Goal: Information Seeking & Learning: Learn about a topic

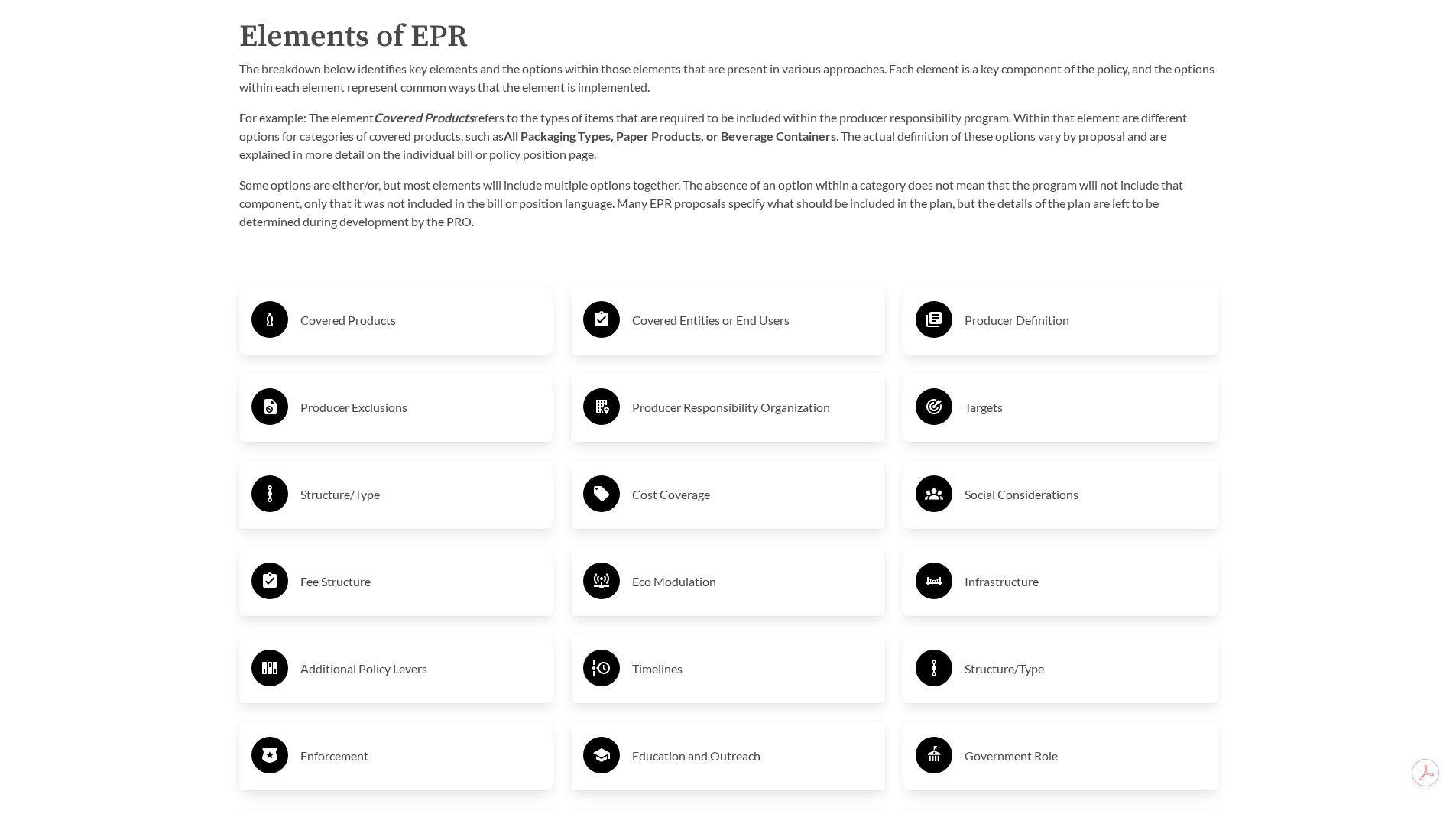
scroll to position [2492, 0]
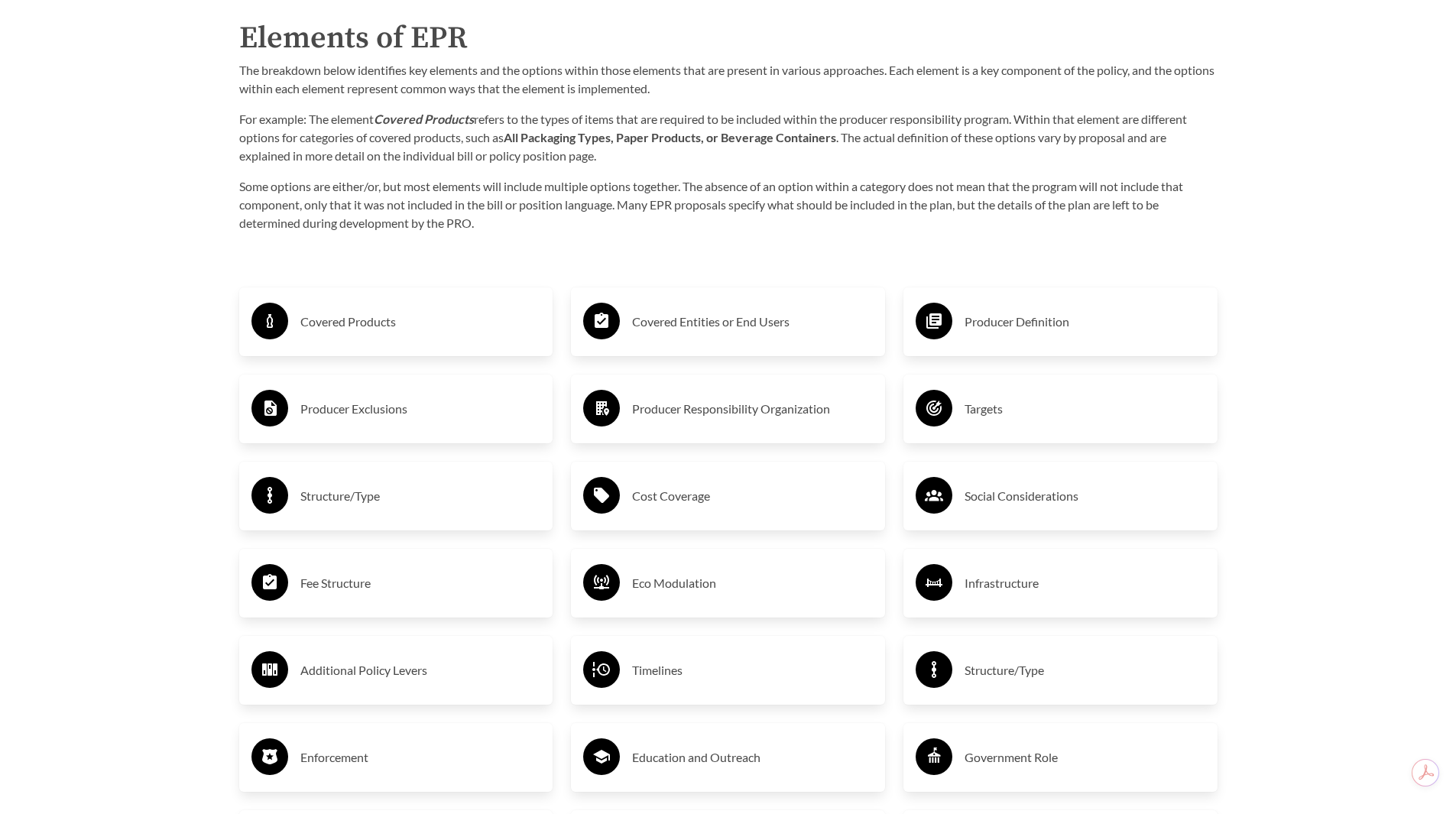
click at [354, 584] on h3 "Fee Structure" at bounding box center [420, 583] width 241 height 24
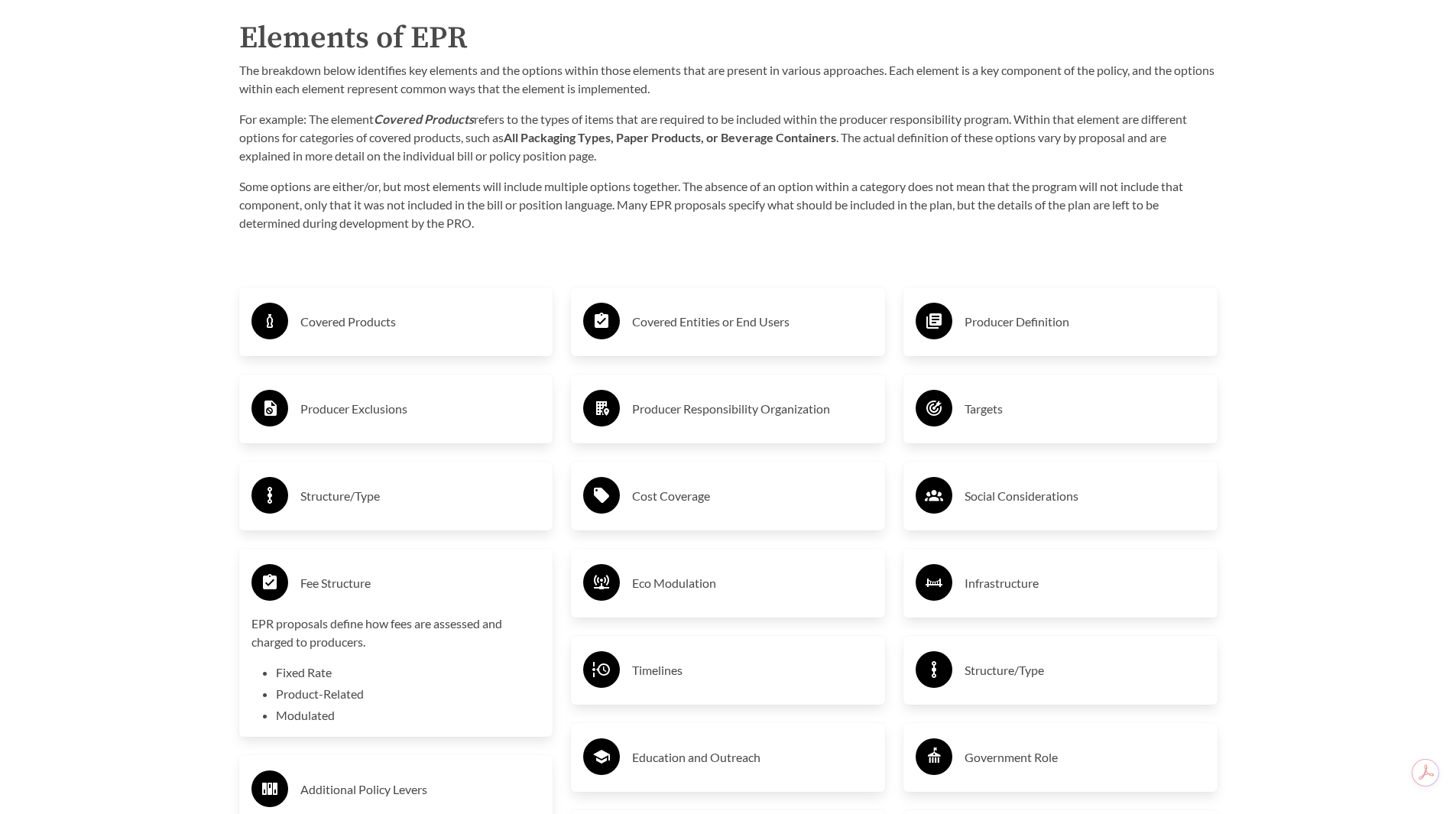
click at [697, 593] on h3 "Eco Modulation" at bounding box center [752, 583] width 241 height 24
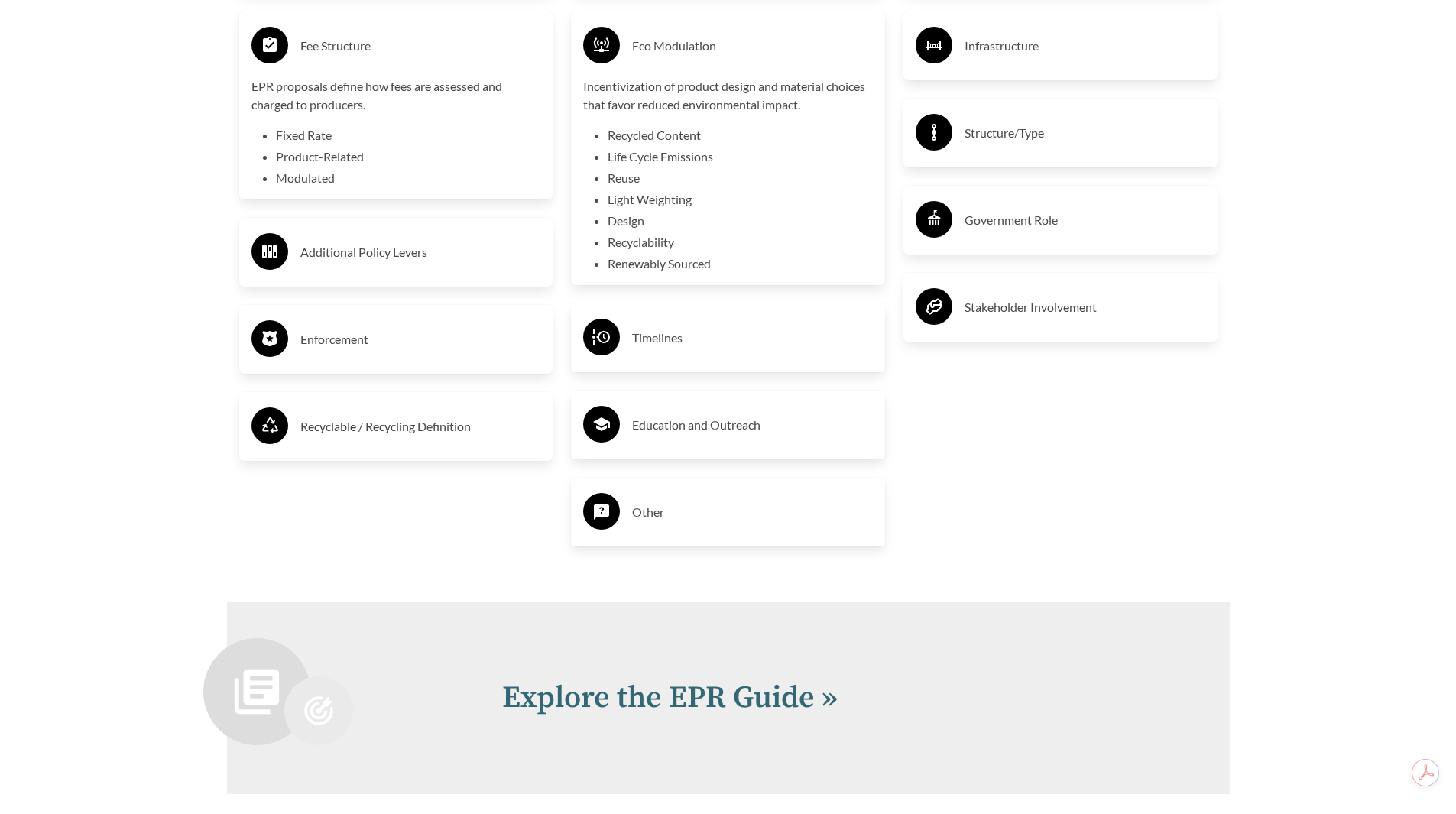
scroll to position [3103, 0]
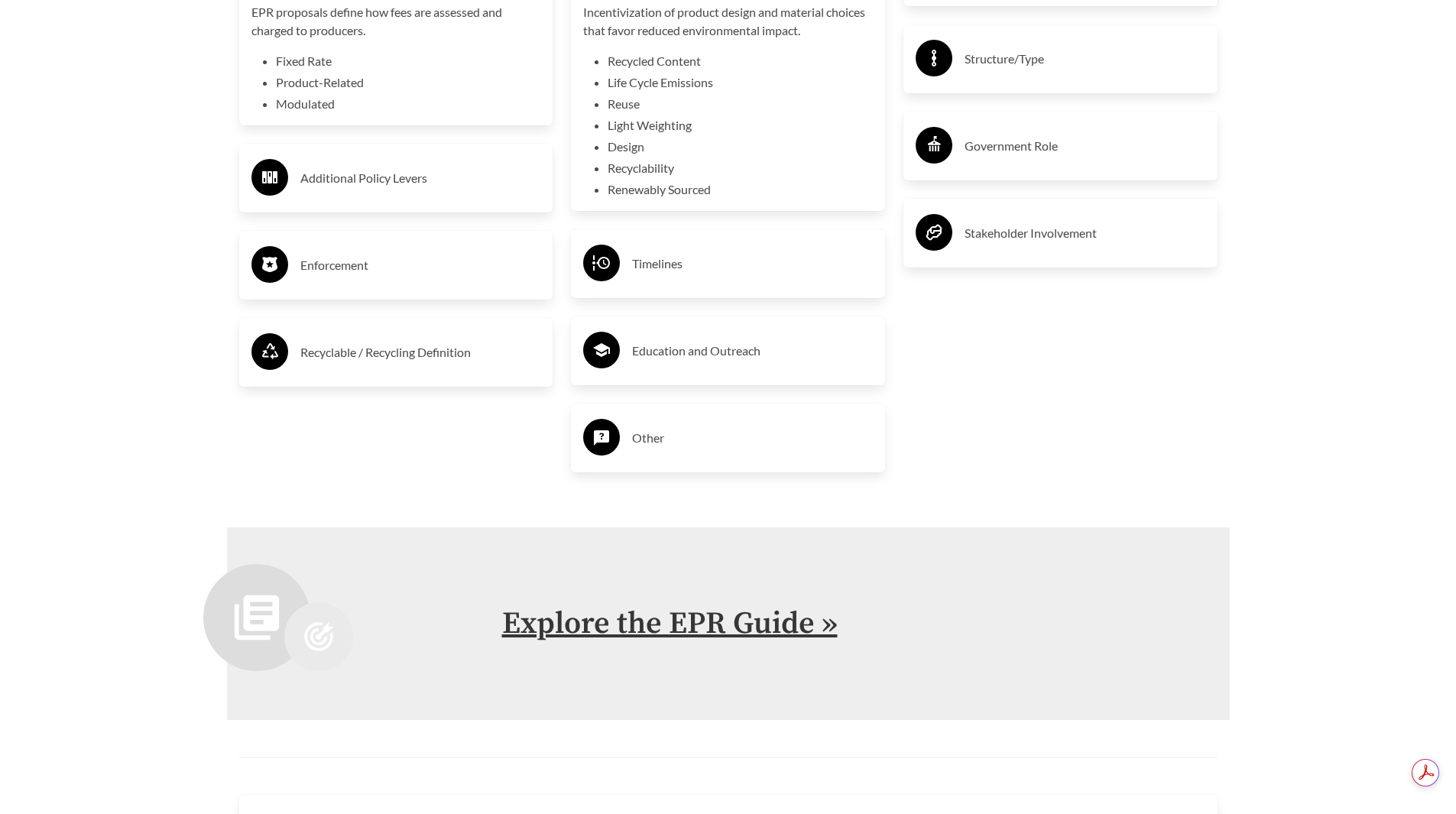
click at [622, 629] on link "Explore the EPR Guide »" at bounding box center [670, 624] width 335 height 38
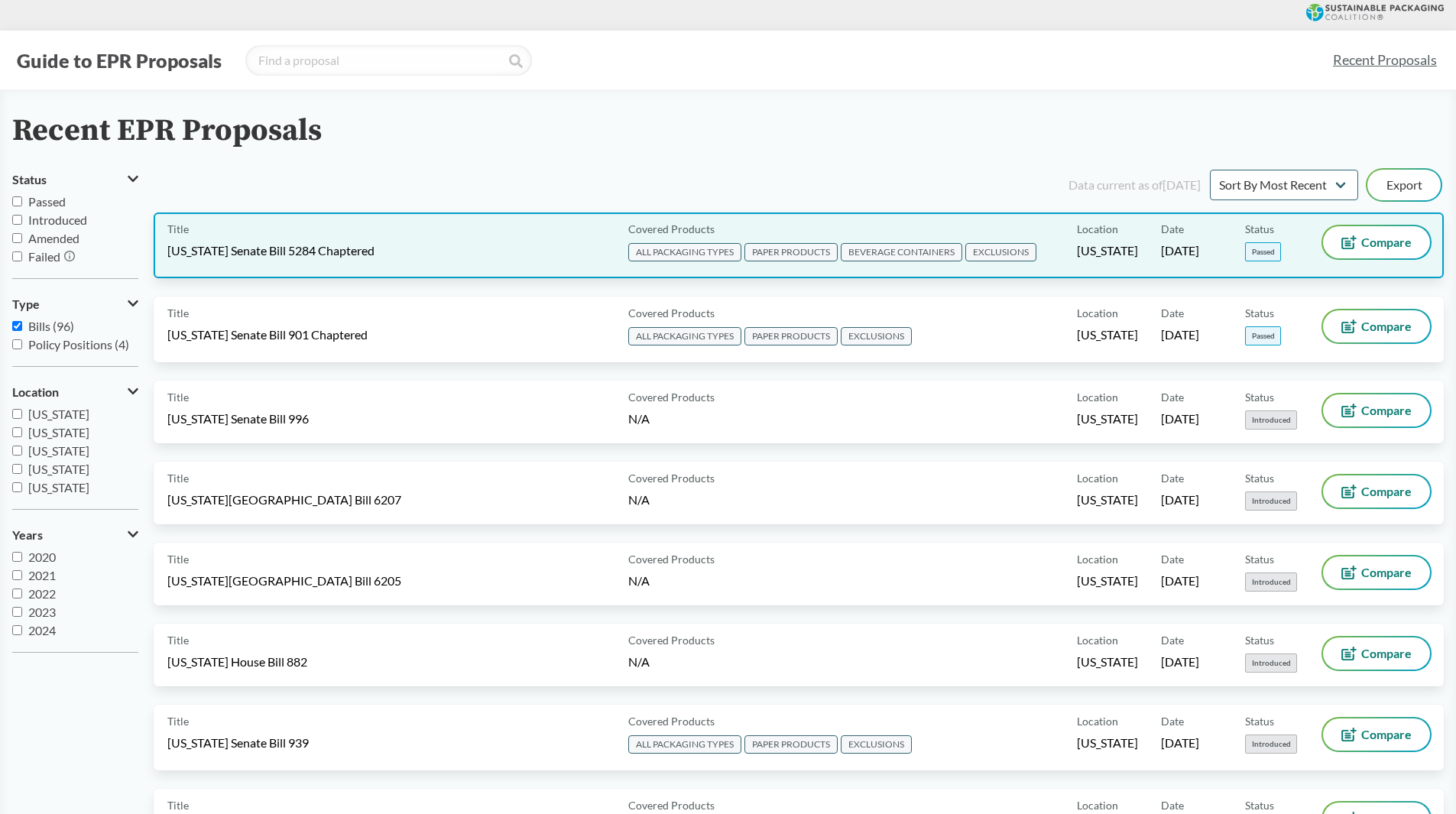
click at [240, 255] on span "[US_STATE] Senate Bill 5284 Chaptered" at bounding box center [271, 251] width 207 height 17
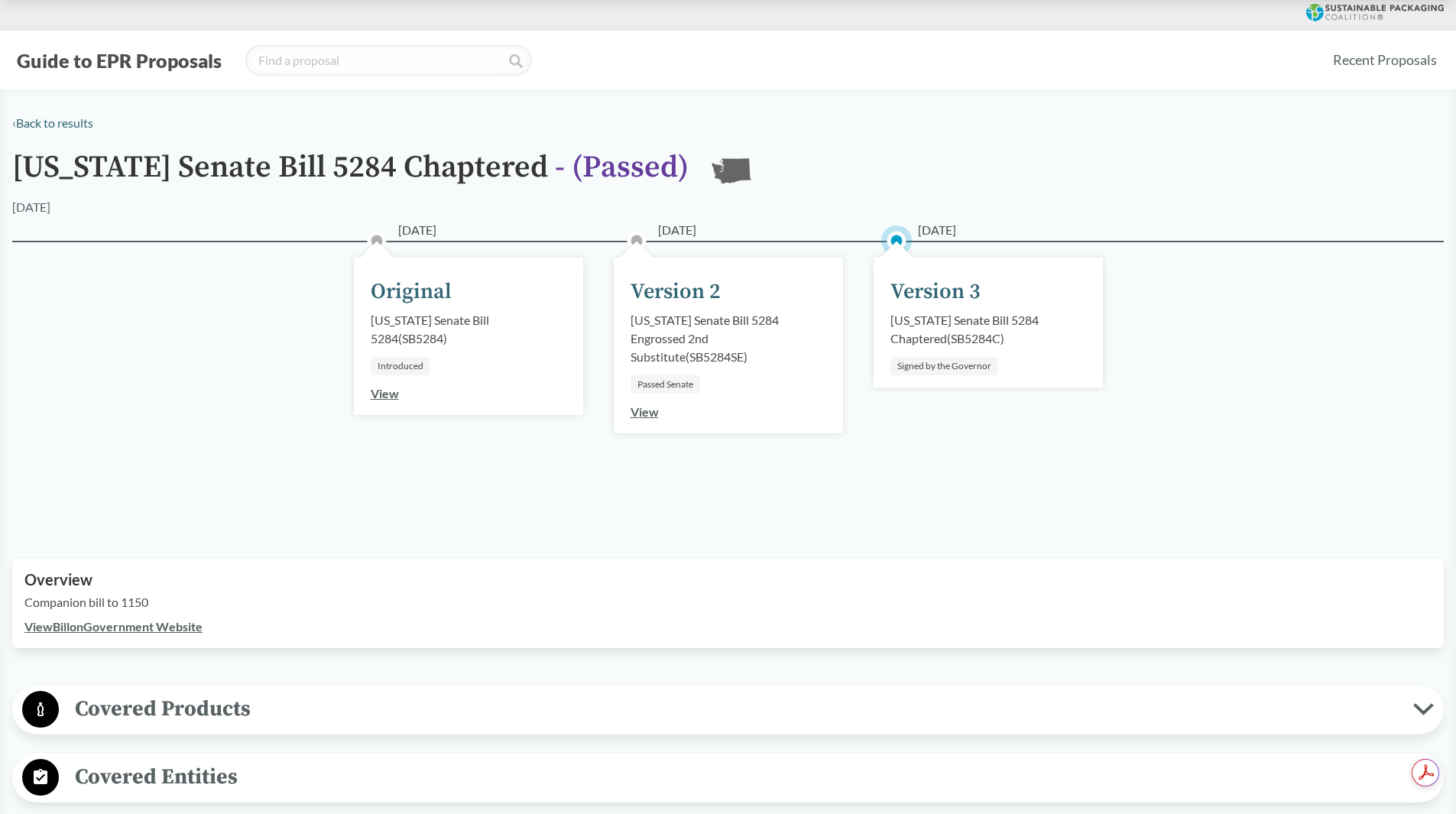
click at [645, 412] on link "View" at bounding box center [645, 411] width 28 height 14
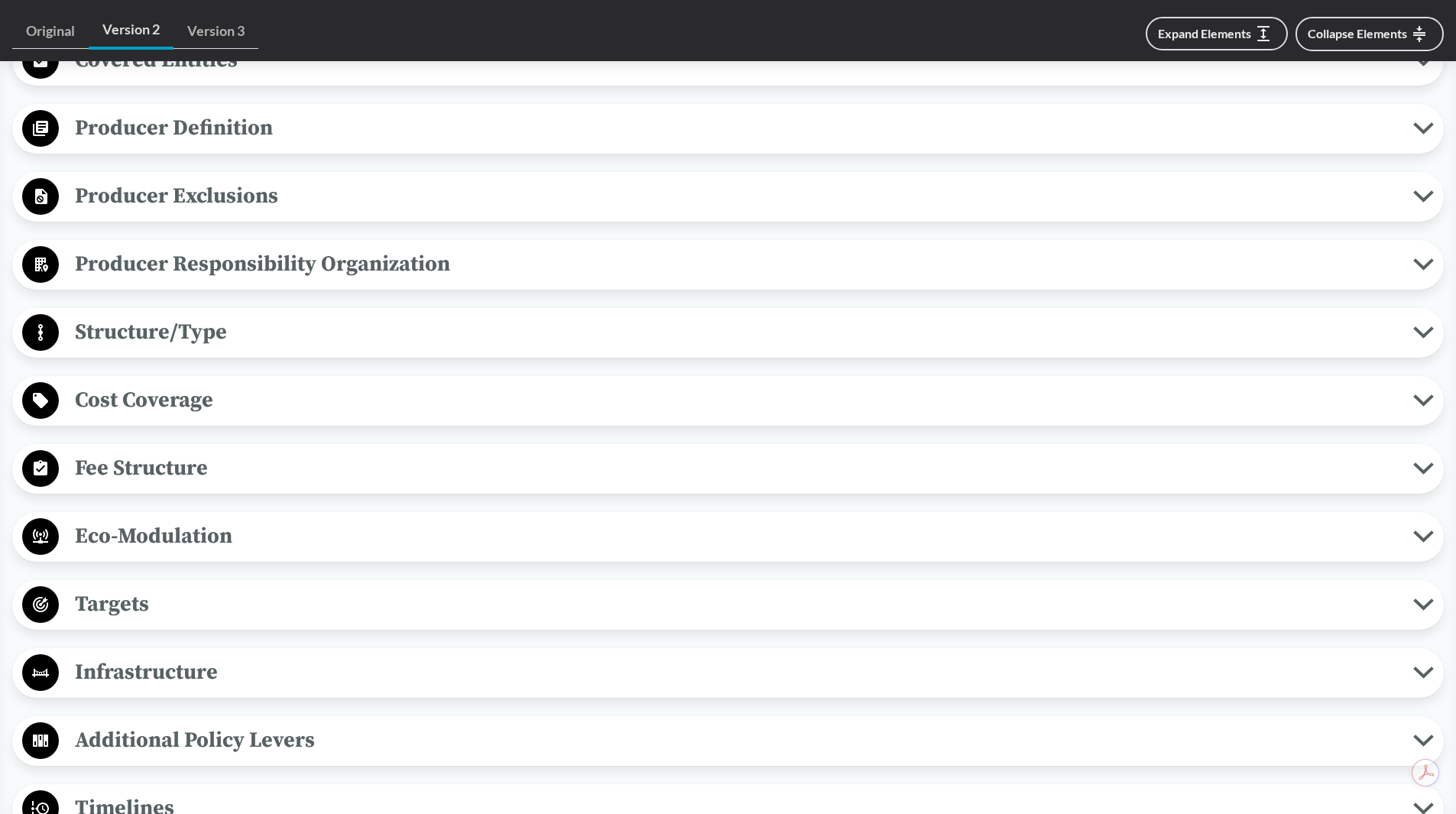
scroll to position [764, 0]
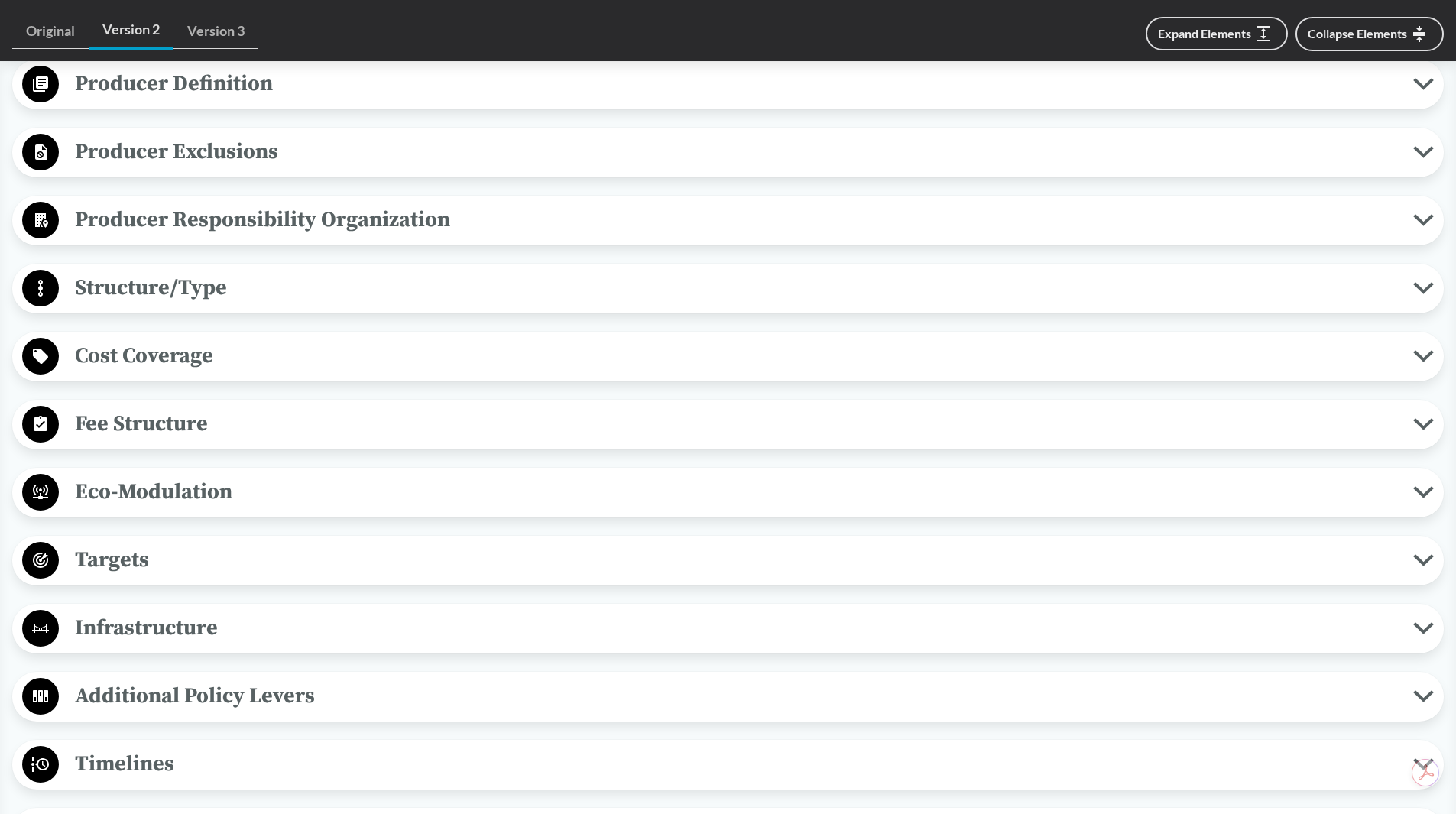
click at [177, 360] on span "Cost Coverage" at bounding box center [736, 355] width 1354 height 34
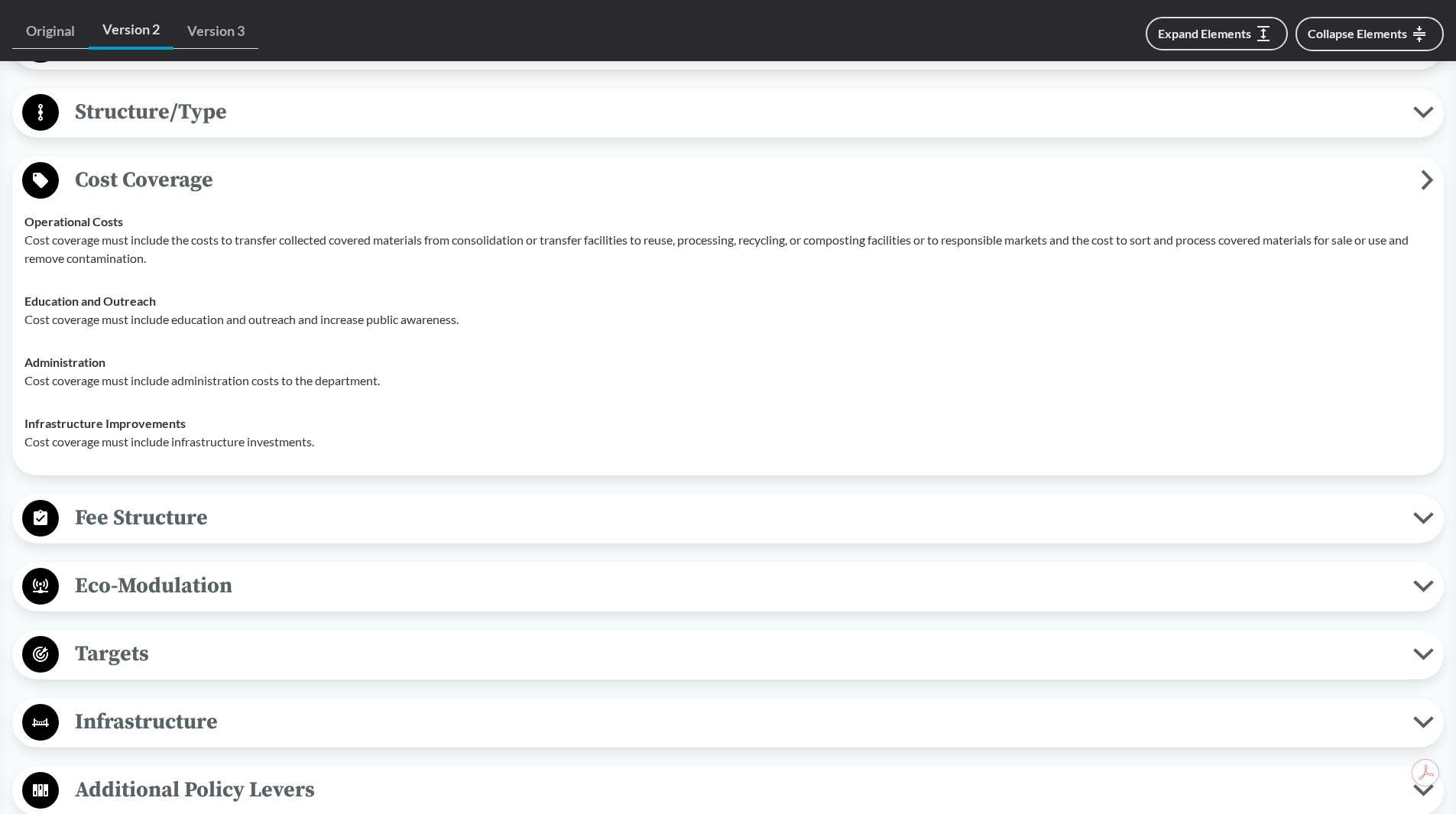
scroll to position [993, 0]
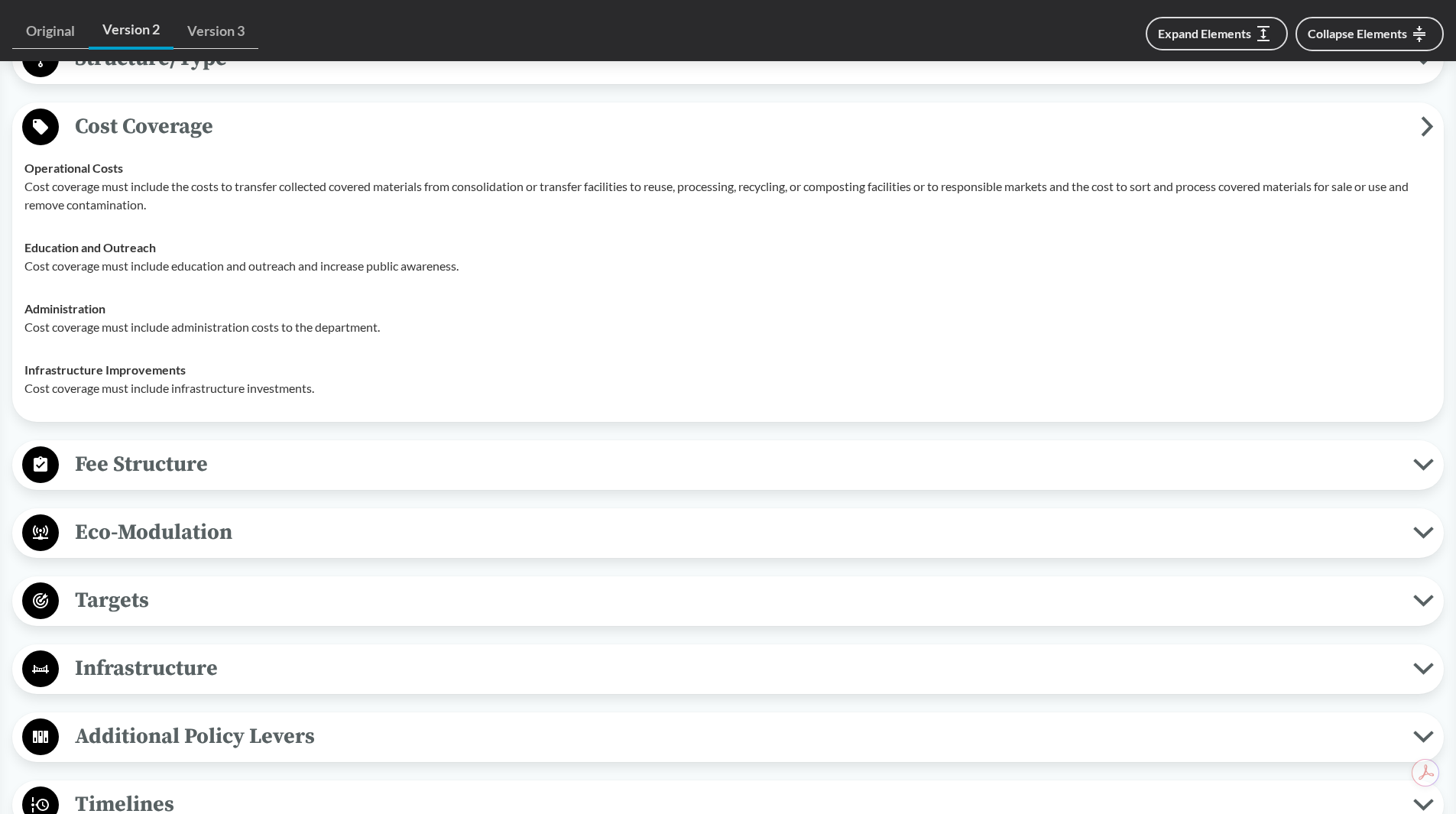
click at [155, 479] on span "Fee Structure" at bounding box center [736, 464] width 1354 height 34
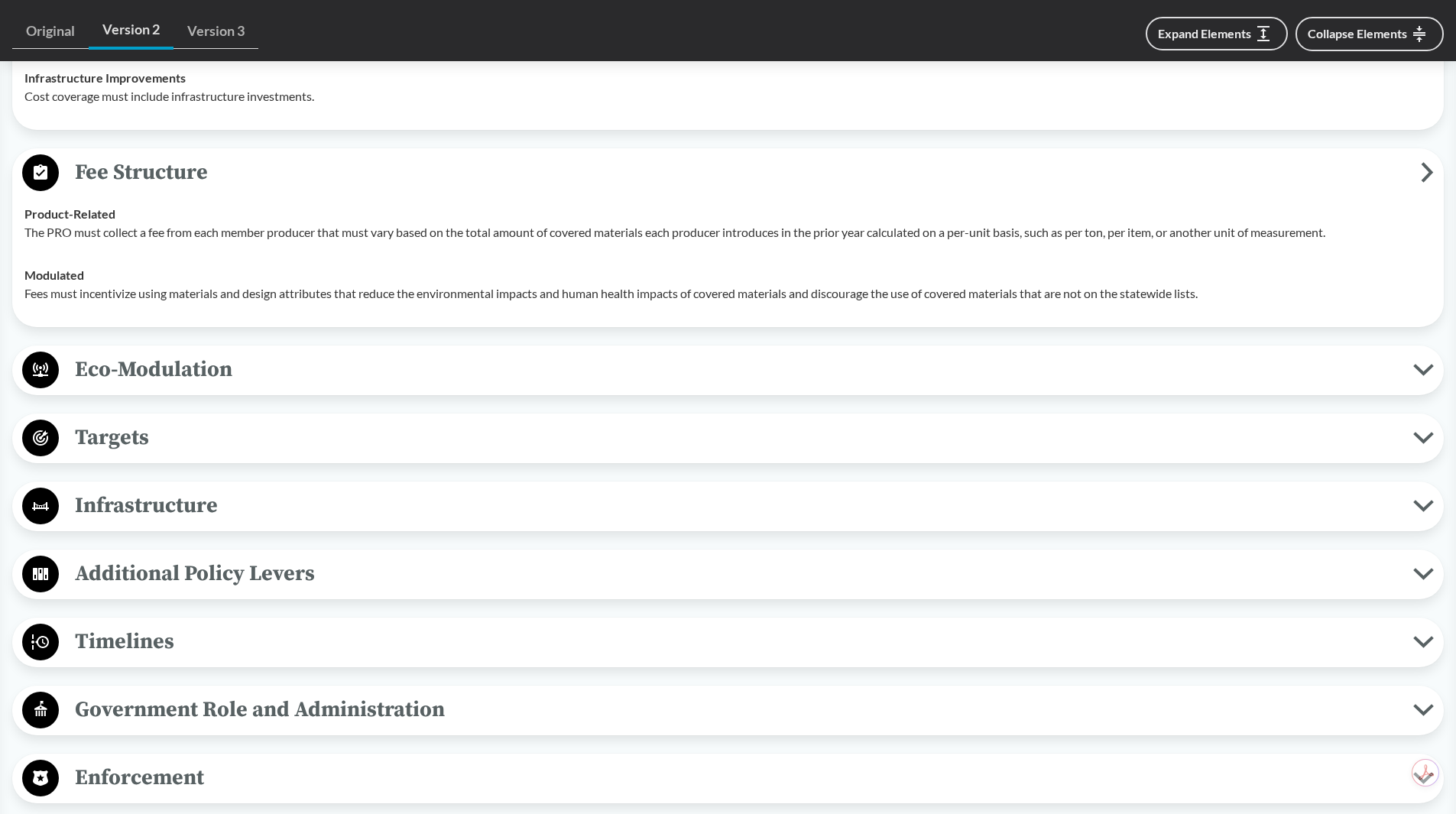
scroll to position [1299, 0]
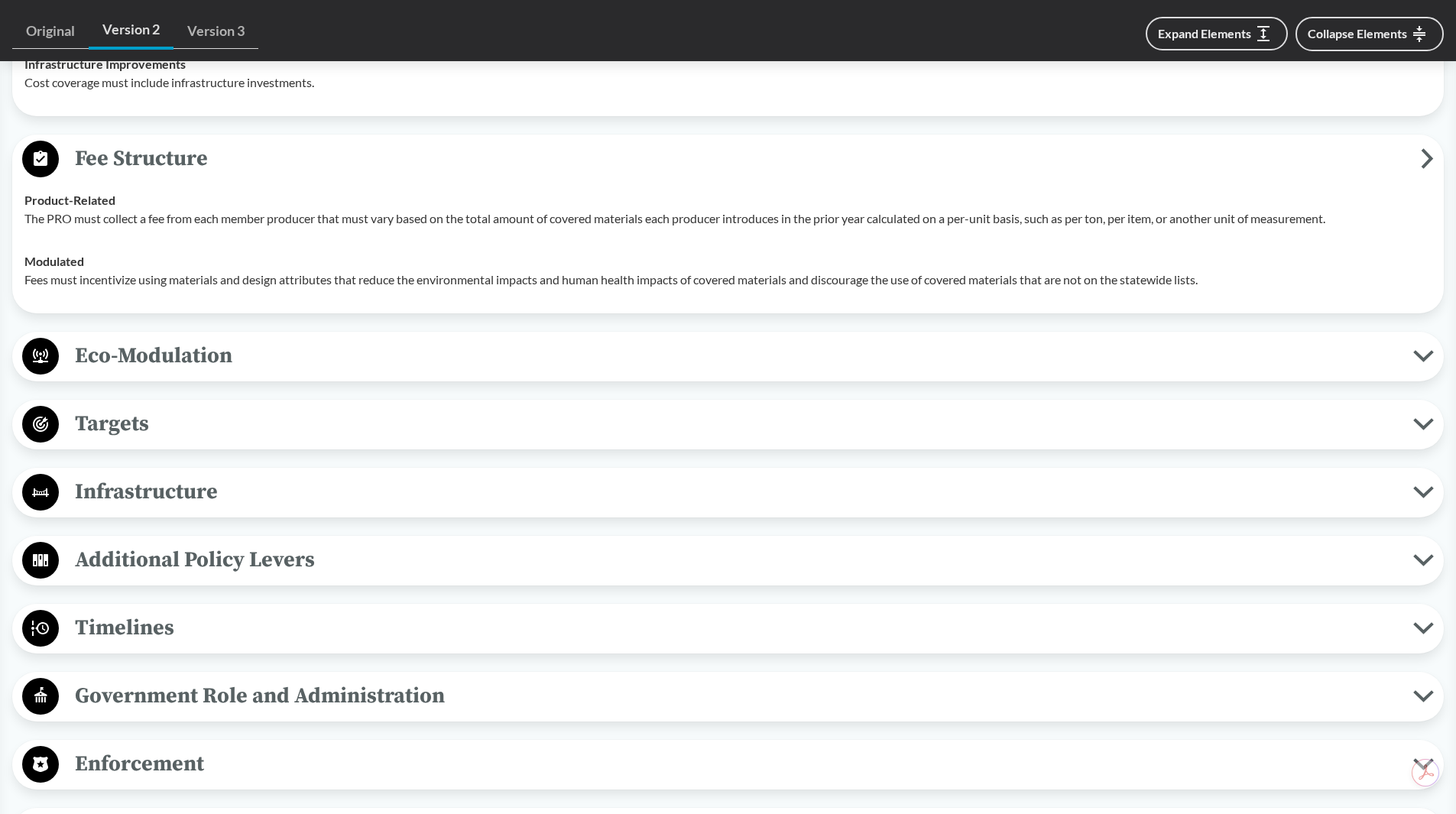
click at [227, 357] on span "Eco-Modulation" at bounding box center [736, 355] width 1354 height 34
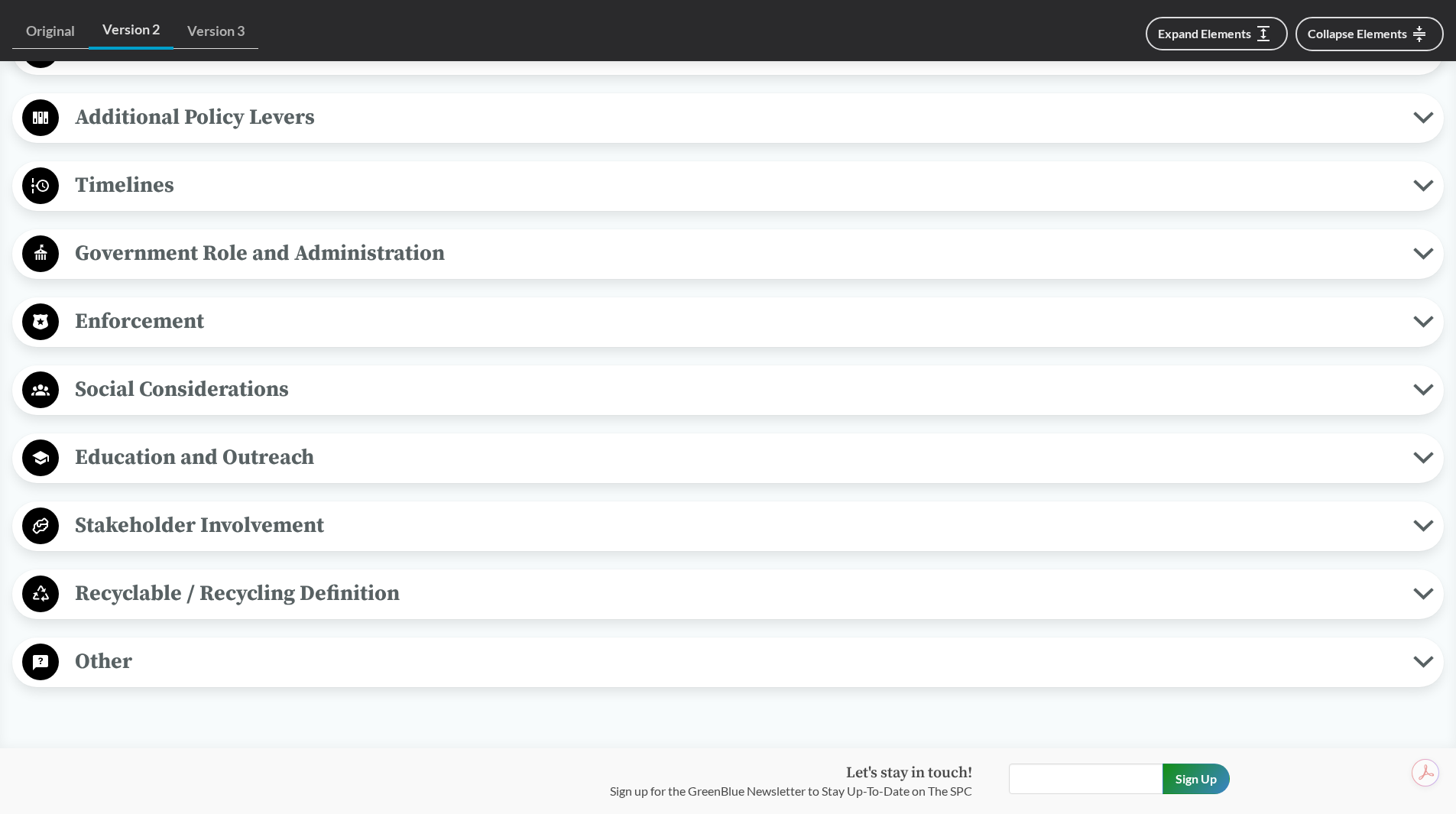
scroll to position [2140, 0]
